Goal: Information Seeking & Learning: Find specific fact

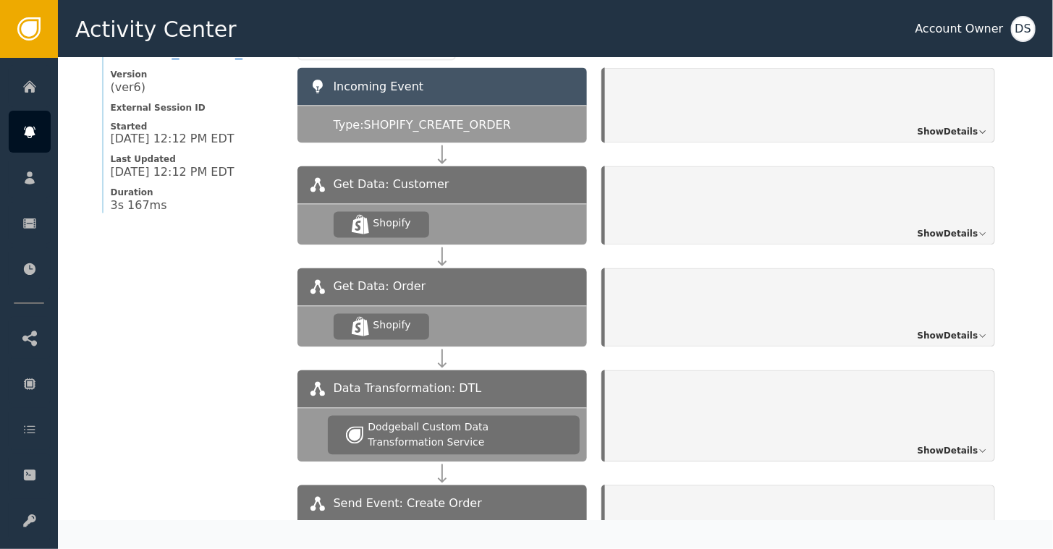
scroll to position [1158, 0]
click at [956, 125] on span "Show Details" at bounding box center [948, 131] width 61 height 13
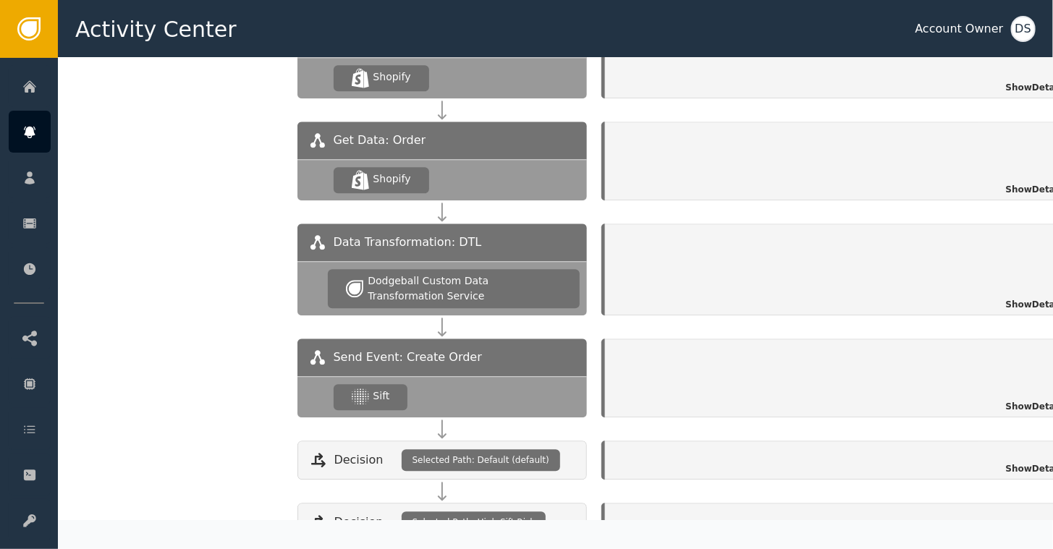
scroll to position [1674, 0]
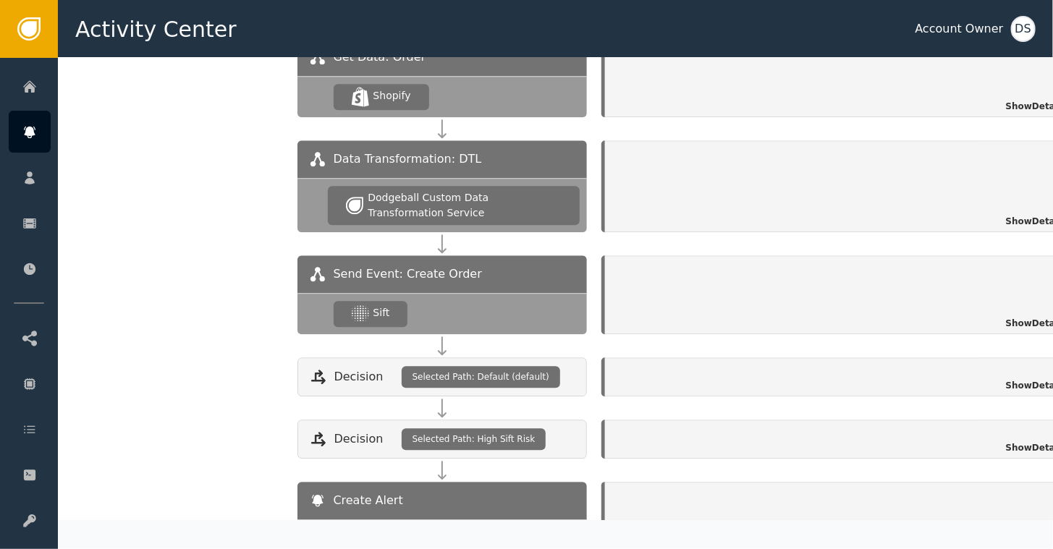
click at [1018, 317] on span "Show Details" at bounding box center [1036, 323] width 61 height 13
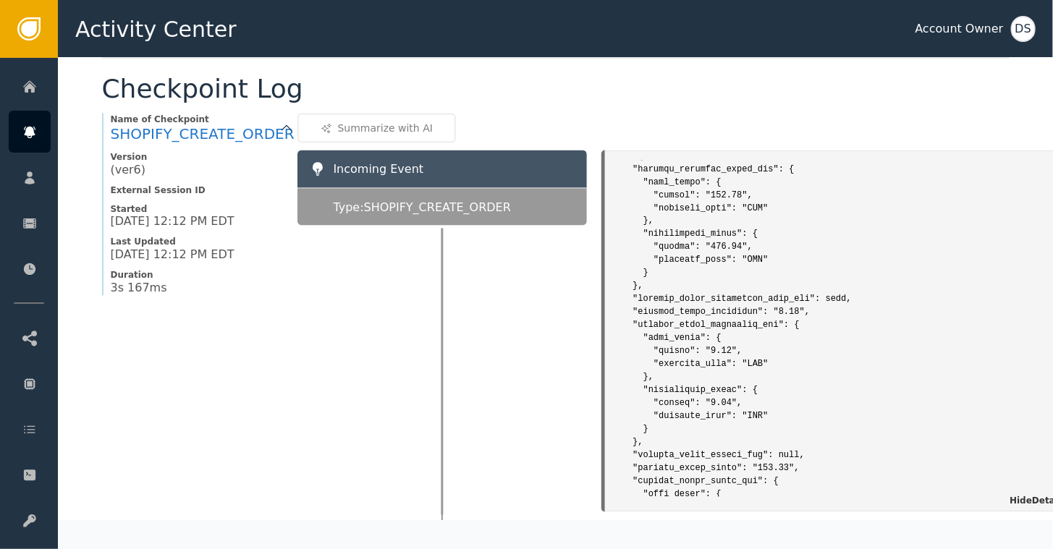
scroll to position [1069, 0]
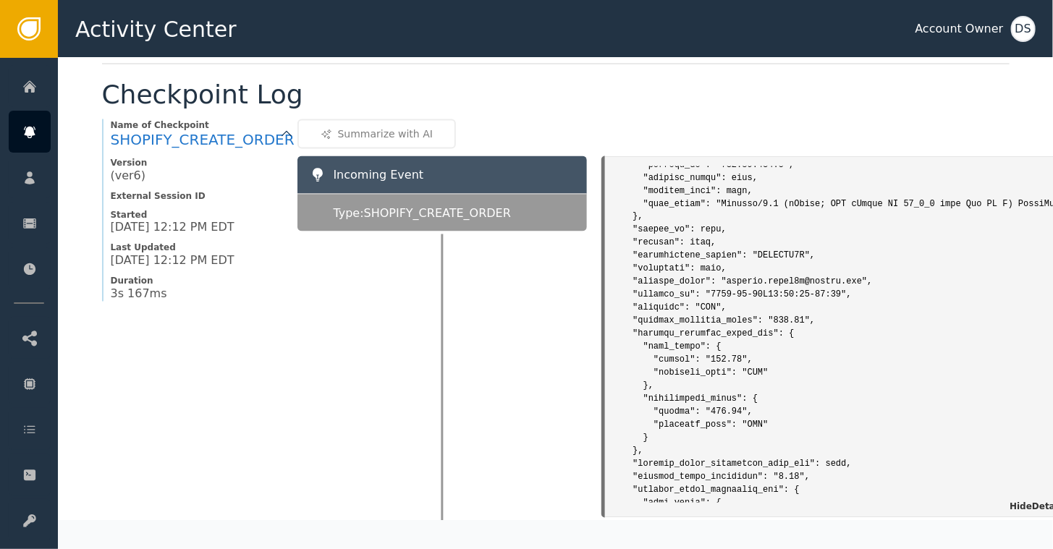
scroll to position [434, 0]
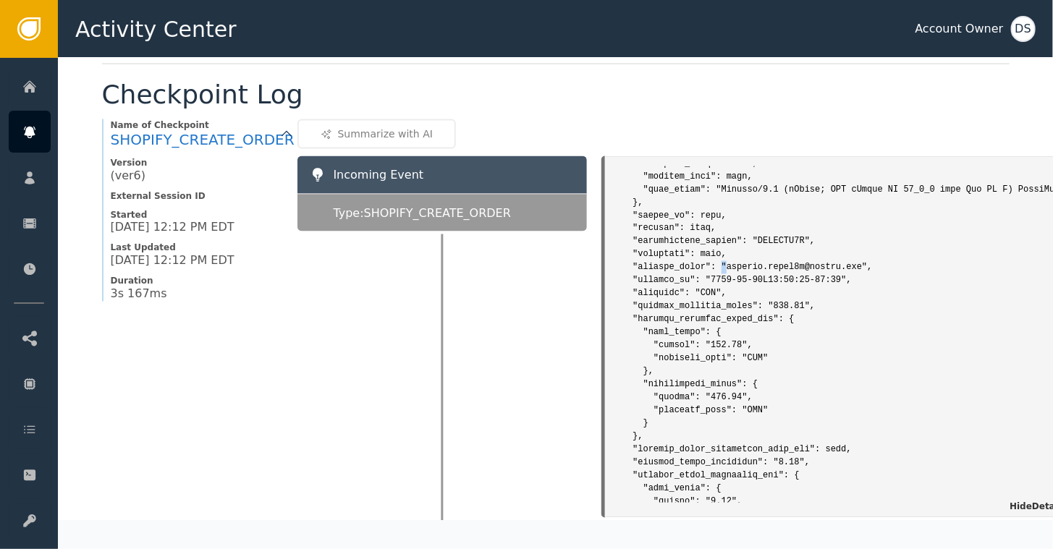
drag, startPoint x: 711, startPoint y: 258, endPoint x: 795, endPoint y: 258, distance: 84.0
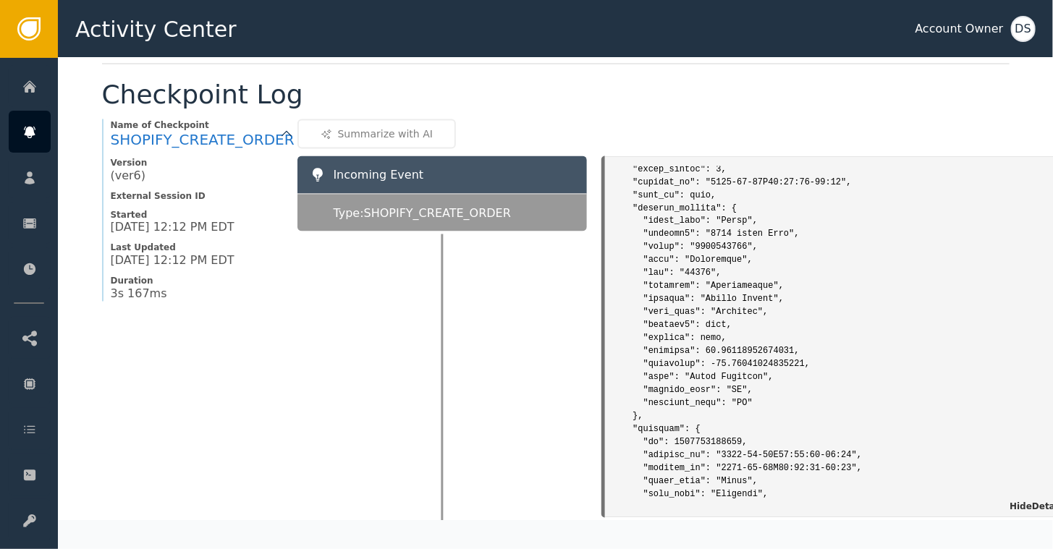
scroll to position [2750, 0]
drag, startPoint x: 708, startPoint y: 208, endPoint x: 736, endPoint y: 212, distance: 28.5
click at [736, 212] on pre at bounding box center [843, 353] width 463 height 5840
drag, startPoint x: 736, startPoint y: 212, endPoint x: 812, endPoint y: 212, distance: 76.0
click at [812, 212] on pre at bounding box center [843, 353] width 463 height 5840
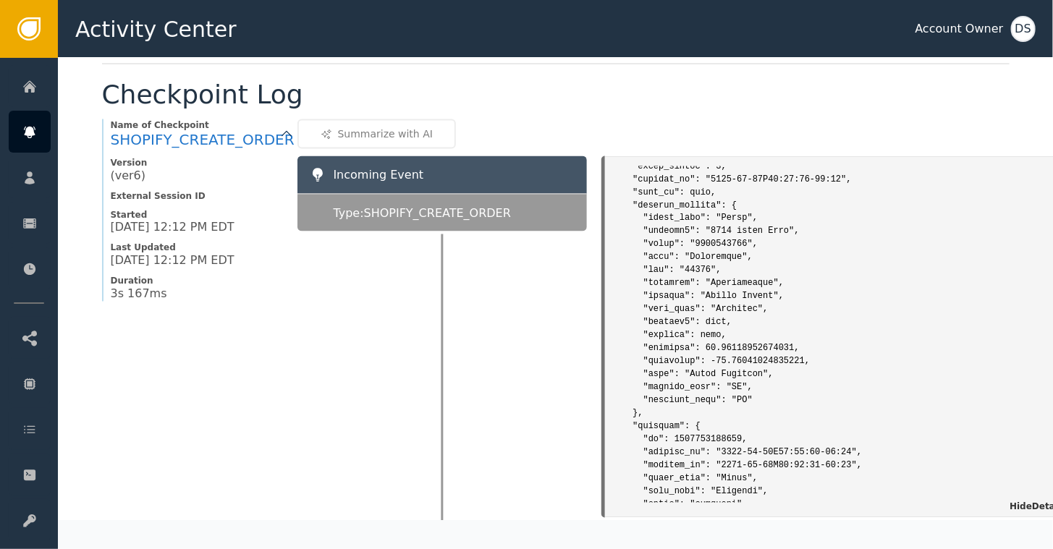
click at [753, 275] on pre at bounding box center [843, 353] width 463 height 5840
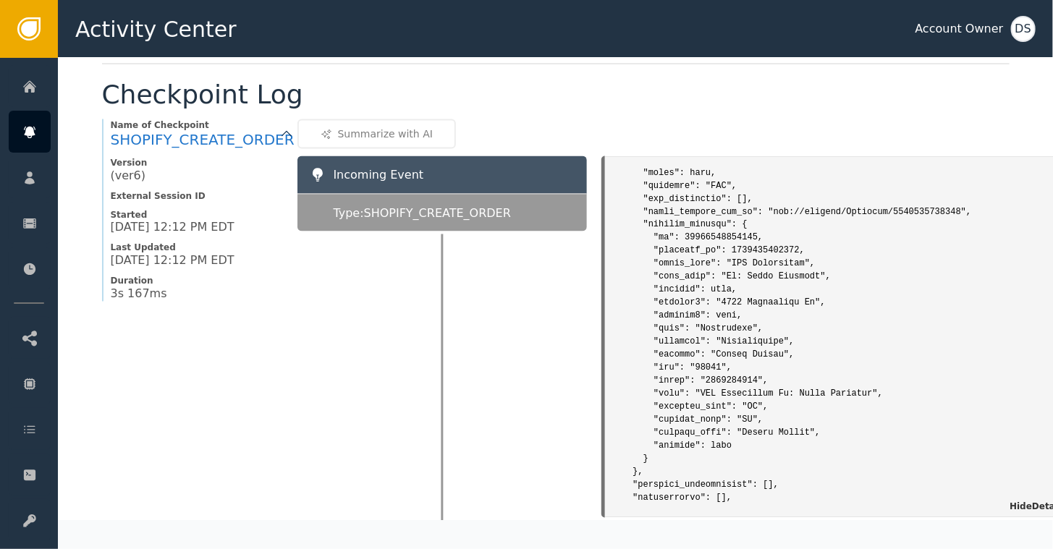
scroll to position [3257, 0]
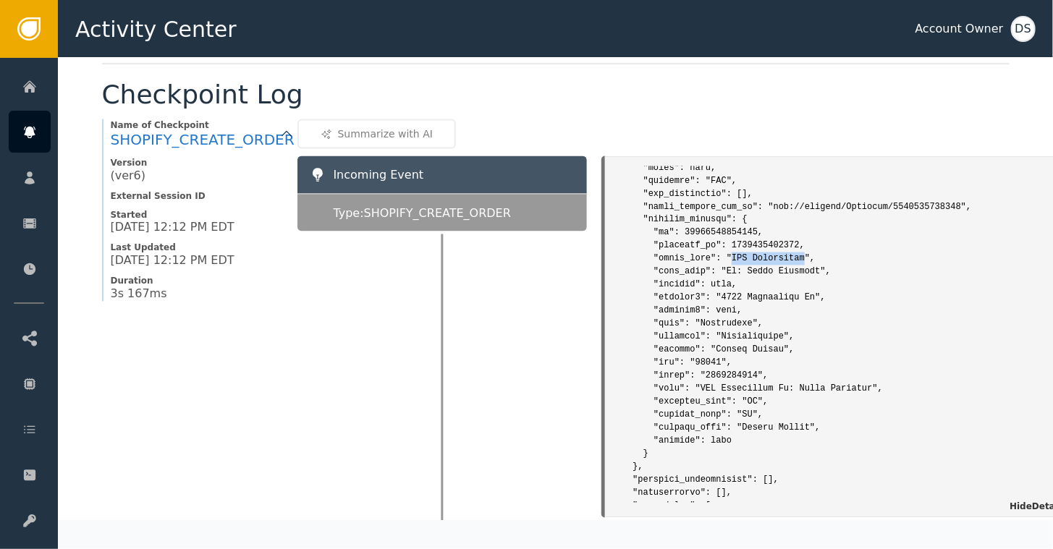
drag, startPoint x: 718, startPoint y: 248, endPoint x: 783, endPoint y: 253, distance: 65.3
drag, startPoint x: 783, startPoint y: 253, endPoint x: 717, endPoint y: 266, distance: 68.0
drag, startPoint x: 714, startPoint y: 261, endPoint x: 799, endPoint y: 266, distance: 85.5
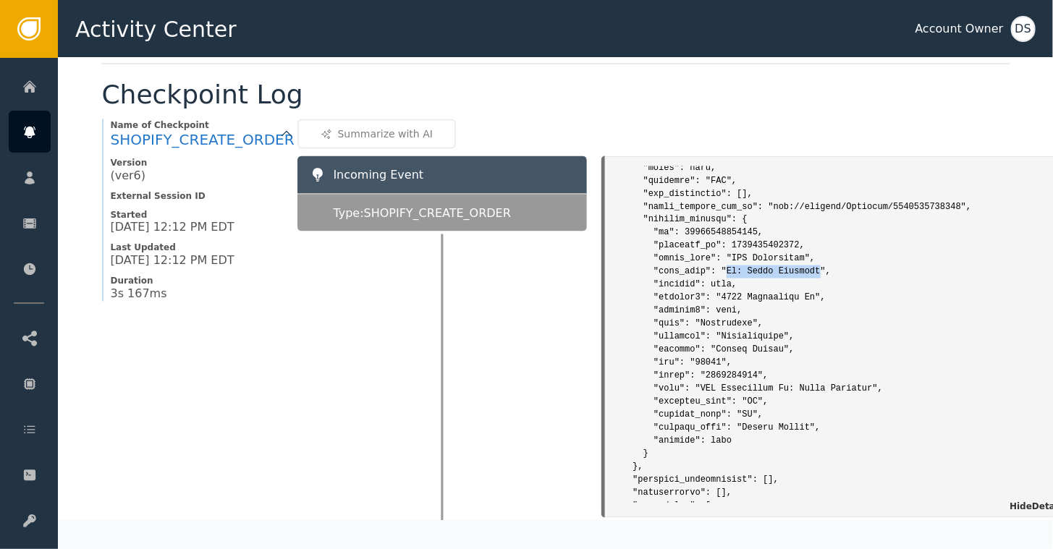
drag, startPoint x: 799, startPoint y: 266, endPoint x: 911, endPoint y: 269, distance: 111.5
